Goal: Find specific page/section: Find specific page/section

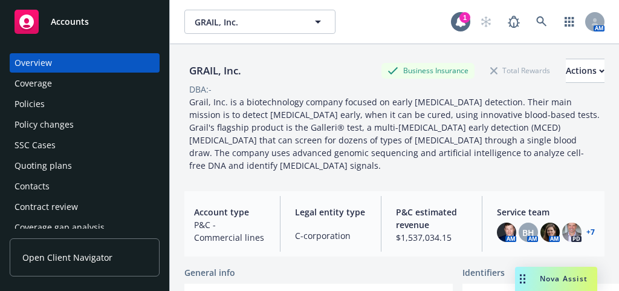
scroll to position [181, 0]
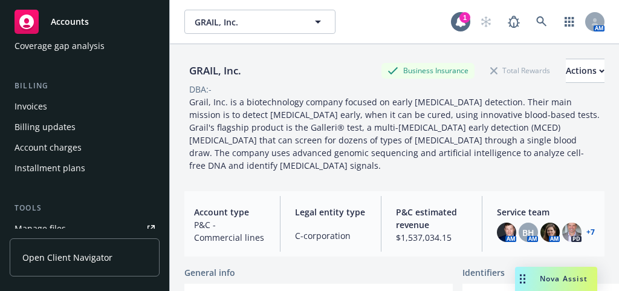
click at [61, 24] on span "Accounts" at bounding box center [70, 22] width 38 height 10
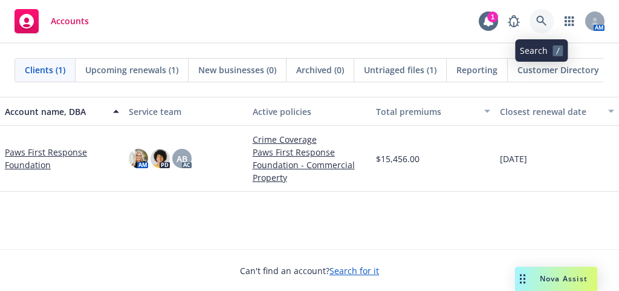
click at [542, 20] on icon at bounding box center [541, 21] width 10 height 10
